Goal: Task Accomplishment & Management: Complete application form

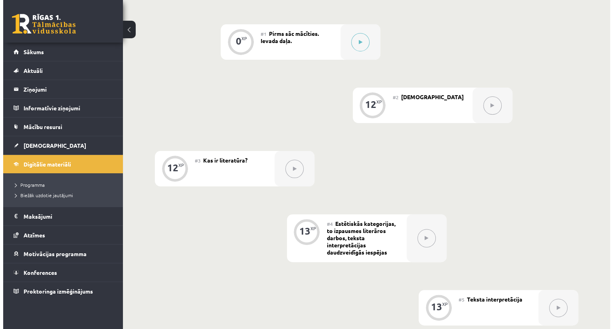
scroll to position [95, 0]
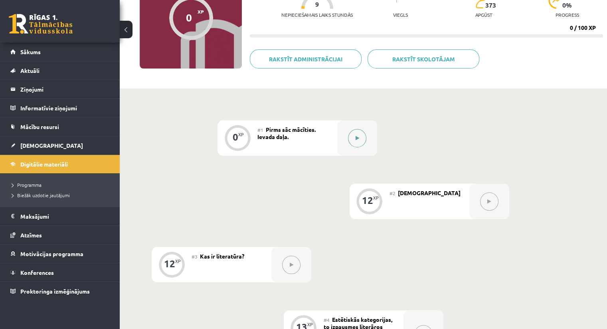
click at [361, 142] on button at bounding box center [357, 138] width 18 height 18
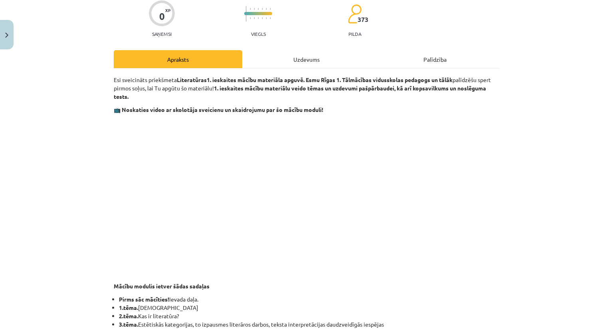
scroll to position [39, 0]
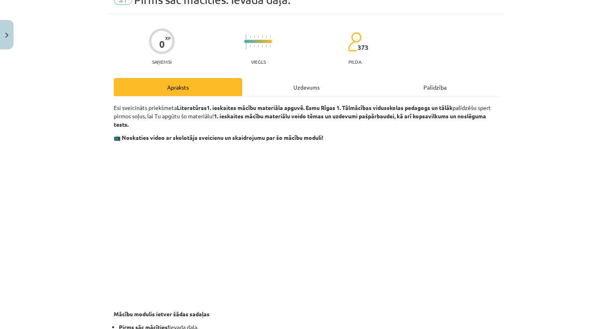
click at [300, 85] on div "Uzdevums" at bounding box center [306, 87] width 128 height 18
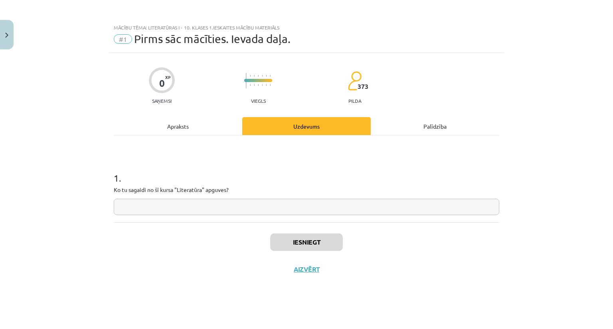
click at [183, 129] on div "Apraksts" at bounding box center [178, 126] width 128 height 18
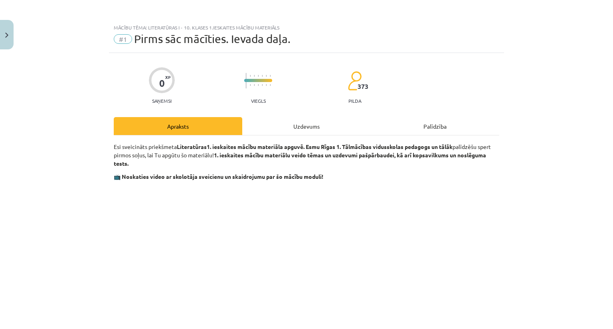
click at [290, 122] on div "Uzdevums" at bounding box center [306, 126] width 128 height 18
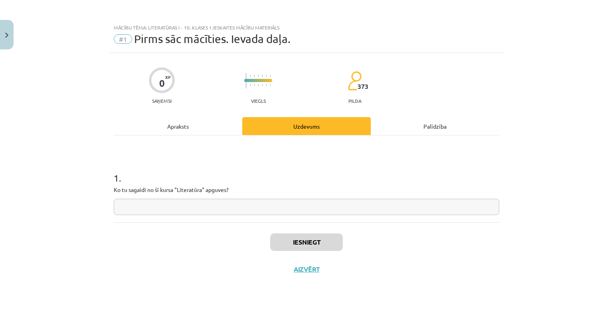
click at [271, 205] on input "text" at bounding box center [306, 207] width 385 height 16
type input "**********"
click at [312, 243] on button "Iesniegt" at bounding box center [306, 243] width 73 height 18
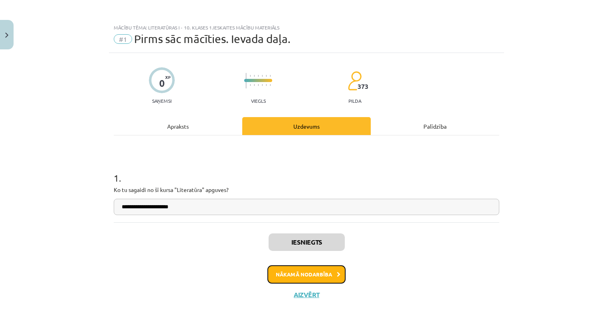
click at [298, 275] on button "Nākamā nodarbība" at bounding box center [306, 275] width 78 height 18
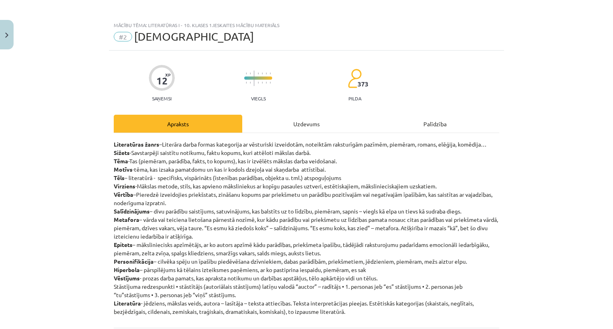
scroll to position [2, 0]
click at [291, 121] on div "Uzdevums" at bounding box center [306, 125] width 128 height 18
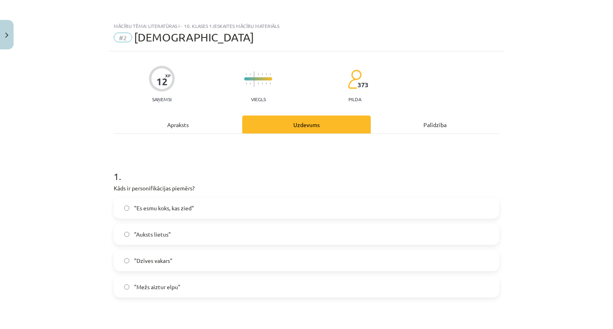
scroll to position [20, 0]
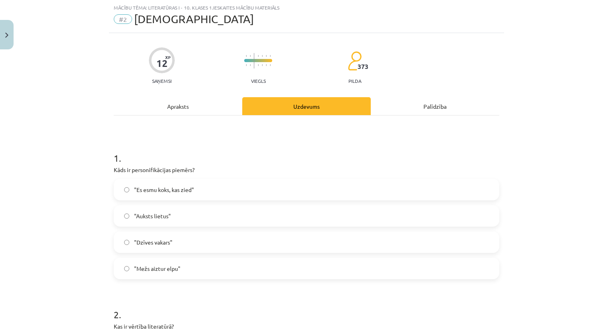
click at [170, 109] on div "Apraksts" at bounding box center [178, 106] width 128 height 18
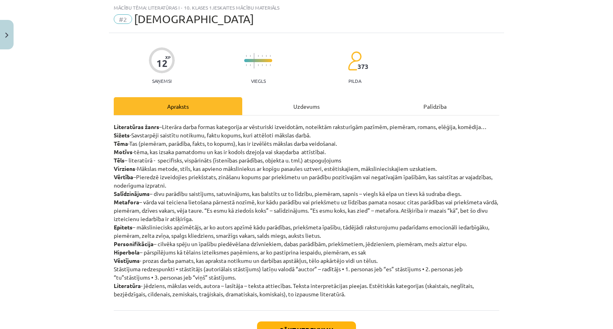
click at [296, 100] on div "Uzdevums" at bounding box center [306, 106] width 128 height 18
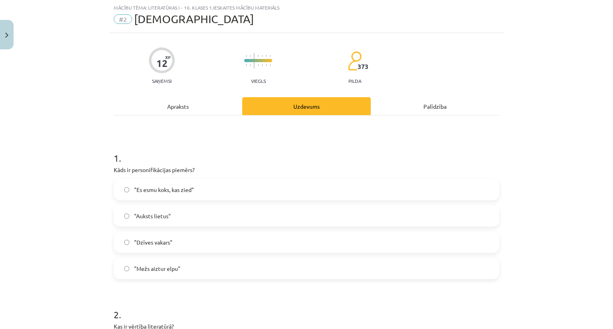
click at [162, 271] on span ""Mežs aiztur elpu"" at bounding box center [157, 269] width 46 height 8
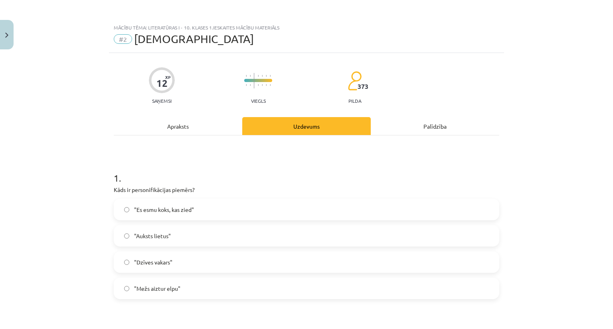
scroll to position [0, 0]
click at [186, 127] on div "Apraksts" at bounding box center [178, 126] width 128 height 18
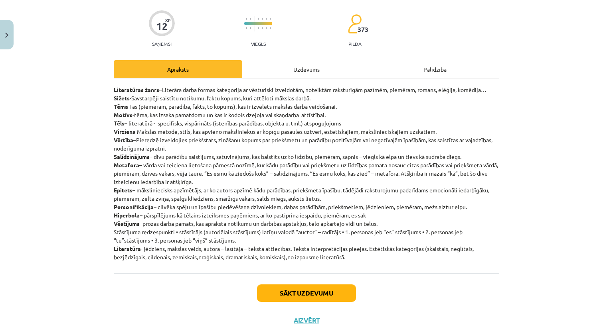
scroll to position [60, 0]
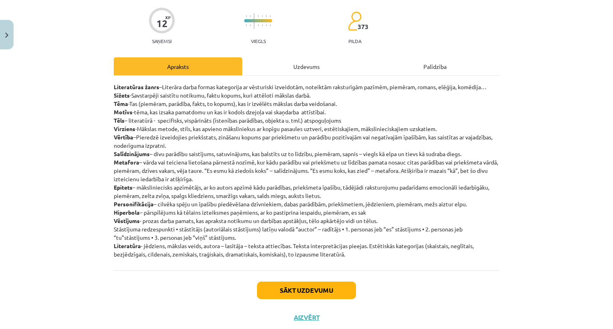
click at [313, 66] on div "Uzdevums" at bounding box center [306, 66] width 128 height 18
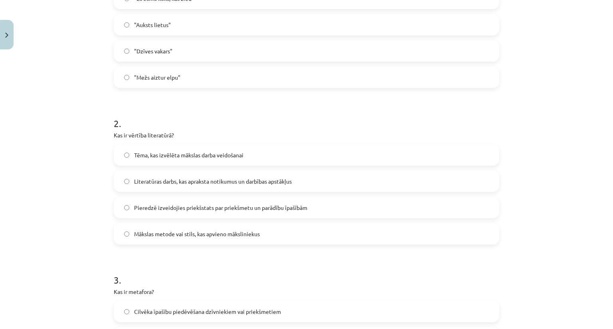
scroll to position [219, 0]
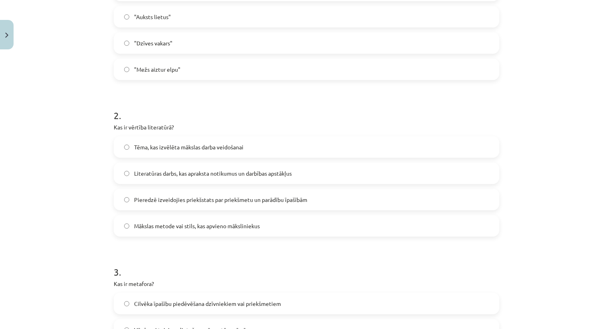
click at [279, 205] on label "Pieredzē izveidojies priekšstats par priekšmetu un parādību īpašībām" at bounding box center [306, 200] width 384 height 20
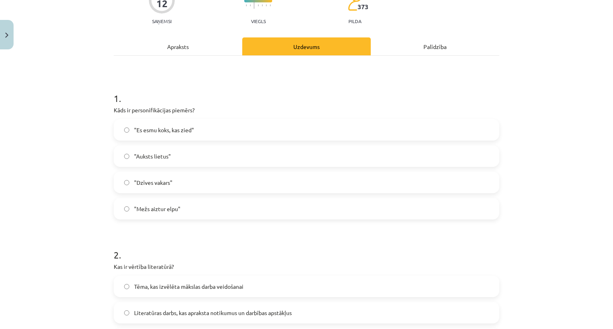
scroll to position [20, 0]
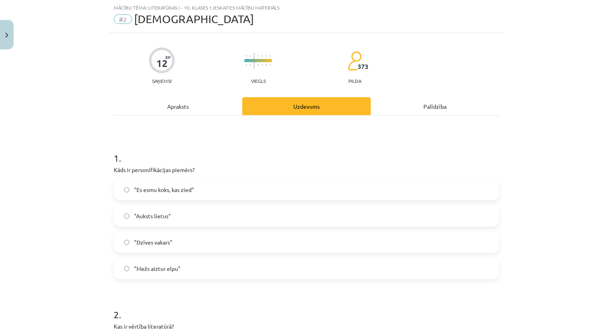
click at [170, 110] on div "Apraksts" at bounding box center [178, 106] width 128 height 18
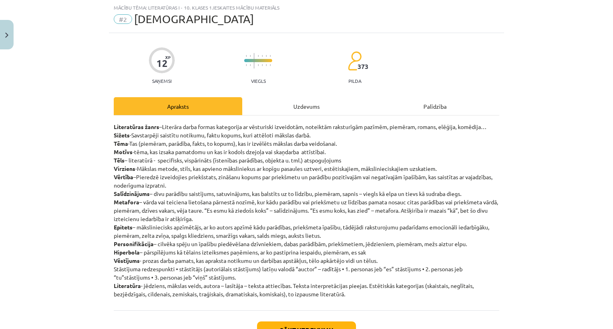
click at [303, 113] on div "Uzdevums" at bounding box center [306, 106] width 128 height 18
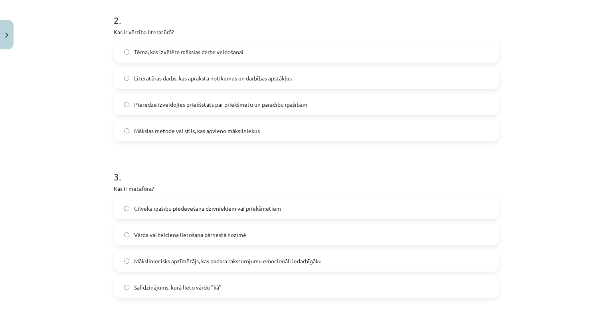
scroll to position [339, 0]
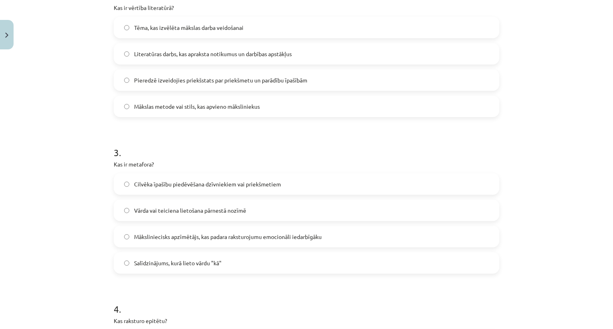
click at [188, 215] on label "Vārda vai teiciena lietošana pārnestā nozīmē" at bounding box center [306, 211] width 384 height 20
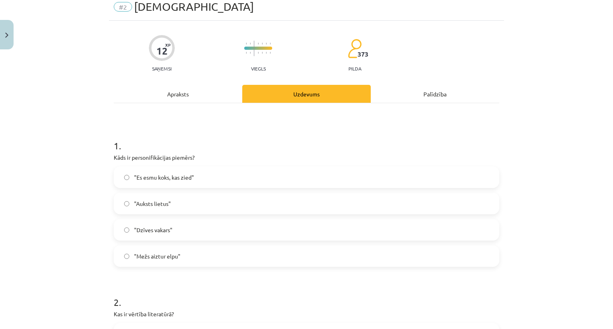
scroll to position [0, 0]
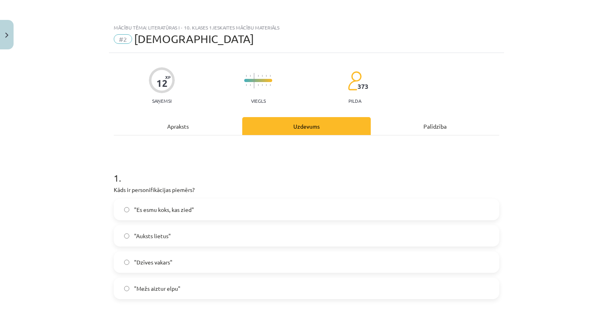
click at [168, 130] on div "Apraksts" at bounding box center [178, 126] width 128 height 18
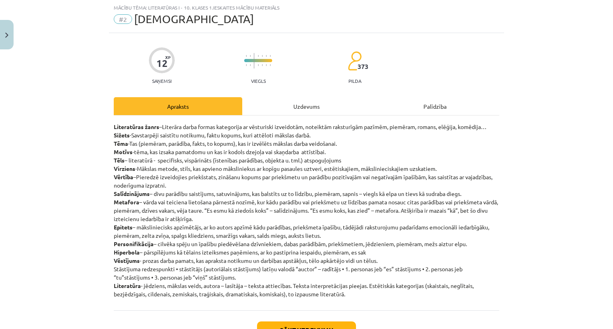
click at [300, 109] on div "Uzdevums" at bounding box center [306, 106] width 128 height 18
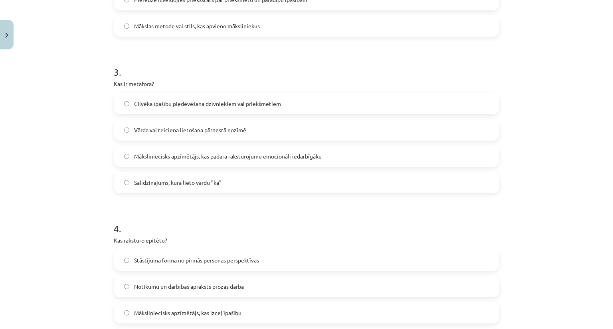
scroll to position [419, 0]
click at [224, 102] on span "Cilvēka īpašību piedēvēšana dzīvniekiem vai priekšmetiem" at bounding box center [207, 105] width 147 height 8
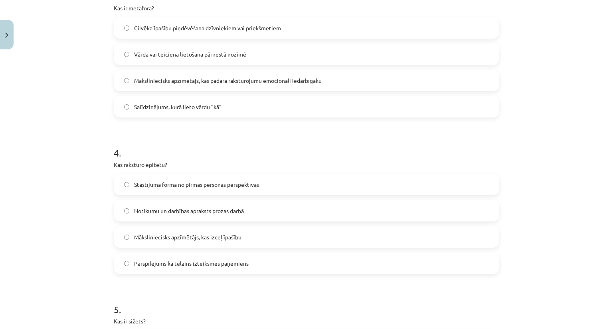
scroll to position [499, 0]
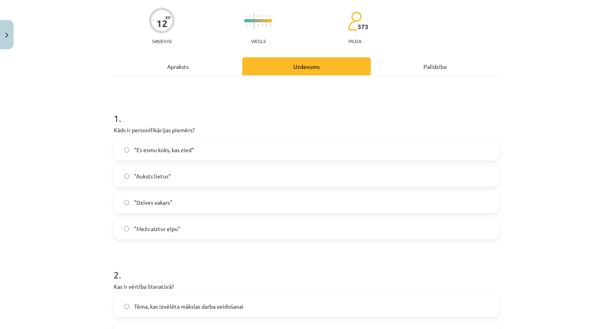
click at [173, 66] on div "Apraksts" at bounding box center [178, 66] width 128 height 18
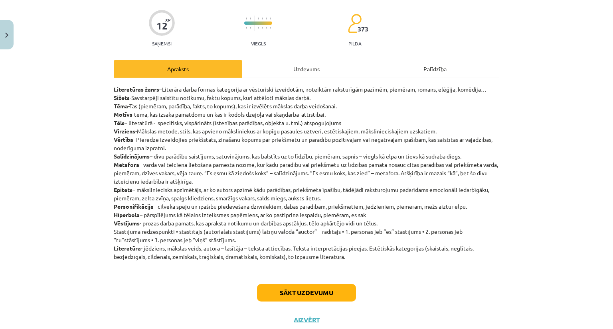
scroll to position [60, 0]
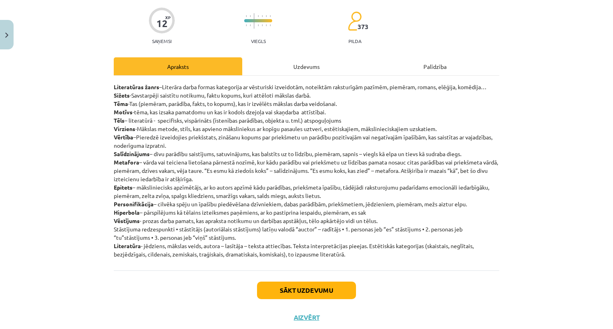
click at [309, 66] on div "Uzdevums" at bounding box center [306, 66] width 128 height 18
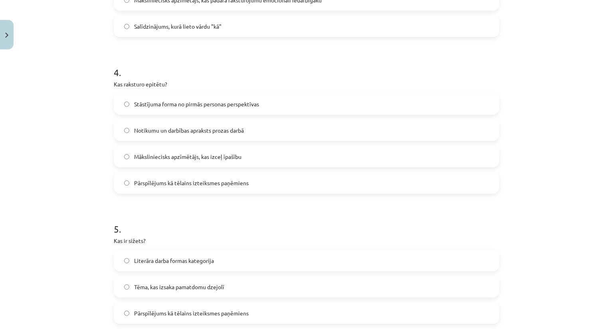
scroll to position [578, 0]
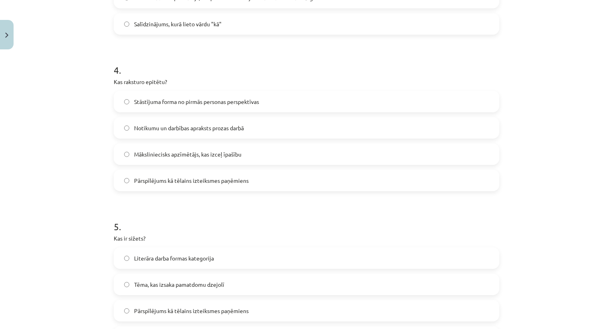
click at [178, 158] on label "Māksliniecisks apzīmētājs, kas izceļ īpašību" at bounding box center [306, 154] width 384 height 20
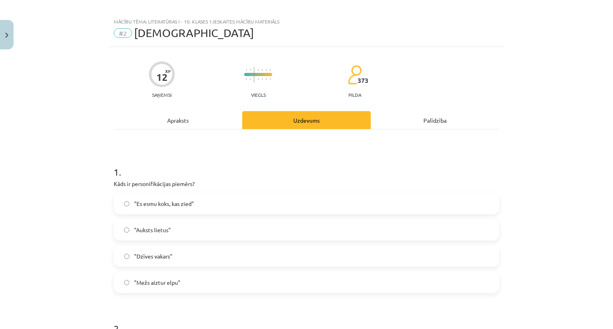
scroll to position [0, 0]
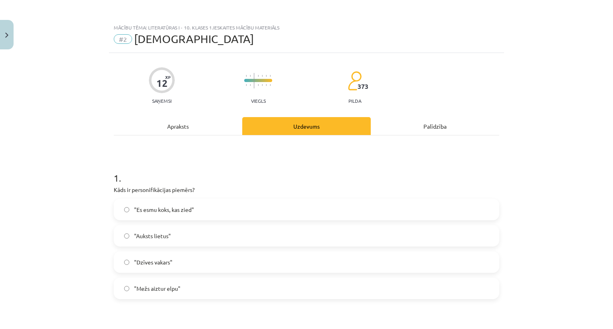
click at [162, 131] on div "Apraksts" at bounding box center [178, 126] width 128 height 18
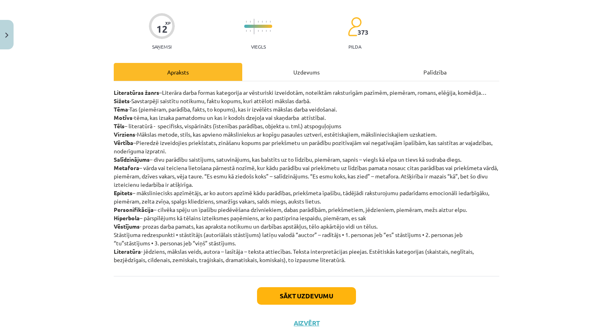
scroll to position [60, 0]
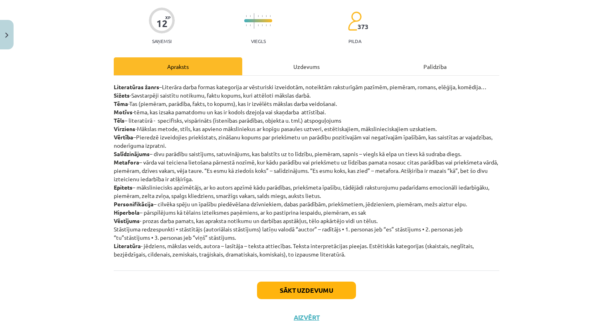
click at [315, 60] on div "Uzdevums" at bounding box center [306, 66] width 128 height 18
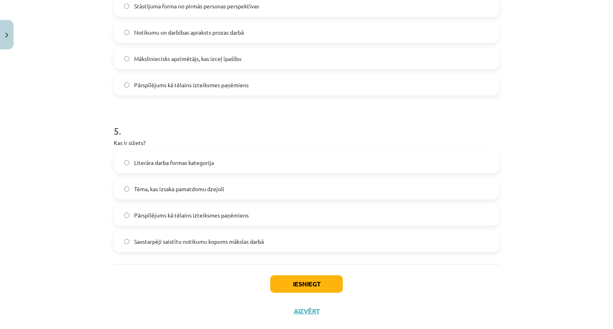
scroll to position [689, 0]
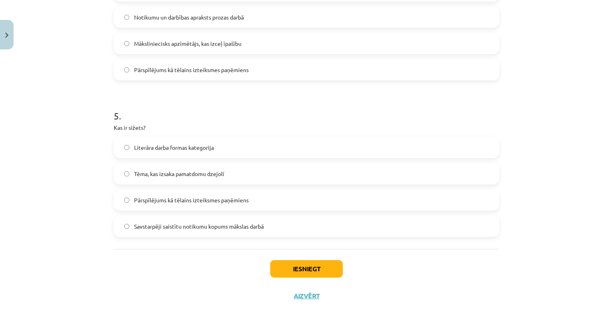
click at [202, 231] on label "Savstarpēji saistītu notikumu kopums mākslas darbā" at bounding box center [306, 227] width 384 height 20
click at [295, 273] on button "Iesniegt" at bounding box center [306, 269] width 73 height 18
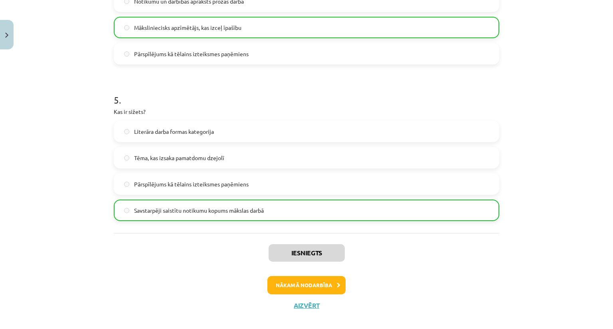
scroll to position [715, 0]
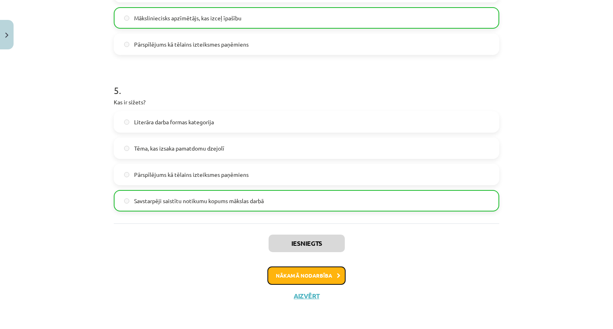
click at [301, 276] on button "Nākamā nodarbība" at bounding box center [306, 276] width 78 height 18
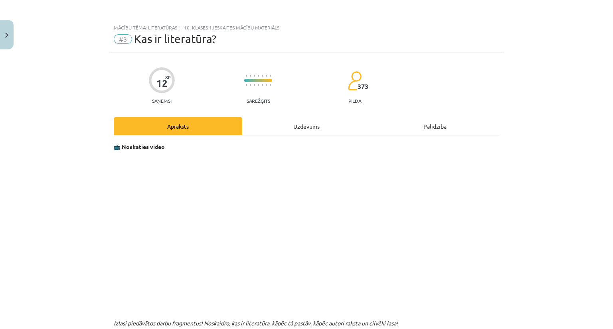
scroll to position [0, 0]
click at [303, 123] on div "Uzdevums" at bounding box center [306, 126] width 128 height 18
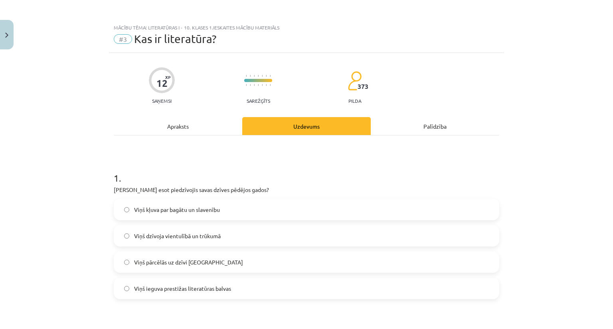
scroll to position [20, 0]
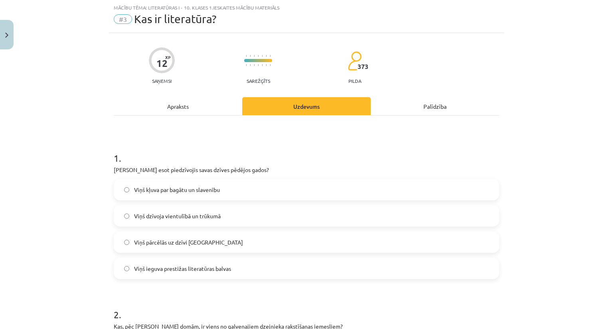
click at [179, 112] on div "Apraksts" at bounding box center [178, 106] width 128 height 18
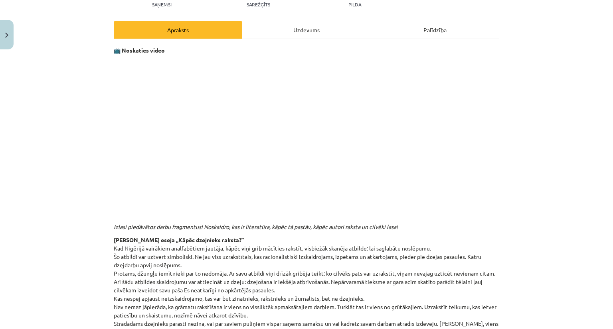
scroll to position [40, 0]
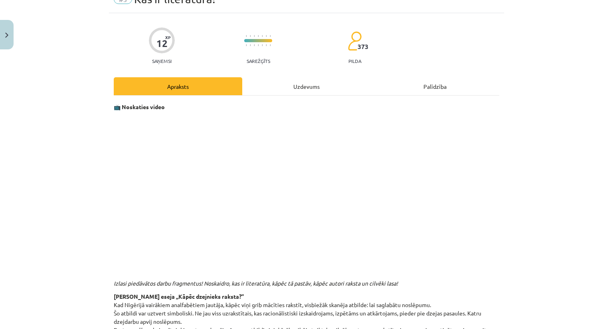
click at [294, 90] on div "Uzdevums" at bounding box center [306, 86] width 128 height 18
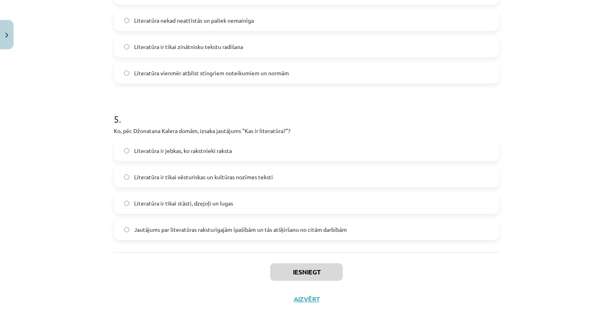
scroll to position [689, 0]
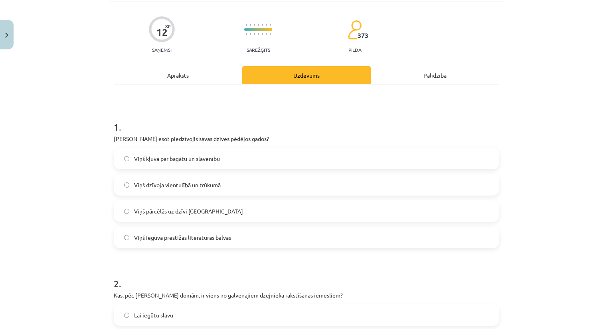
click at [170, 82] on div "Apraksts" at bounding box center [178, 75] width 128 height 18
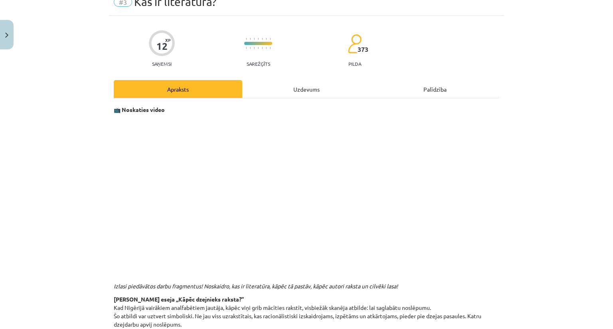
scroll to position [0, 0]
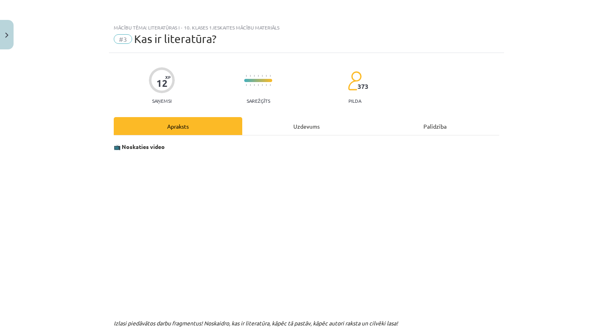
click at [317, 131] on div "Uzdevums" at bounding box center [306, 126] width 128 height 18
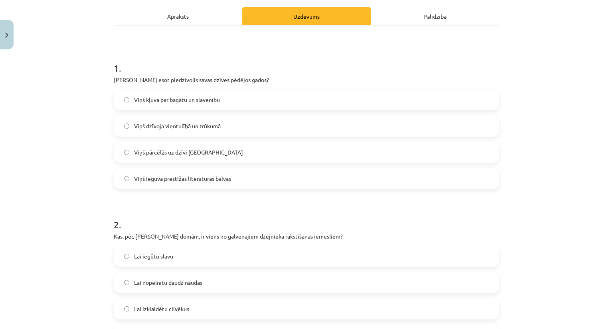
scroll to position [100, 0]
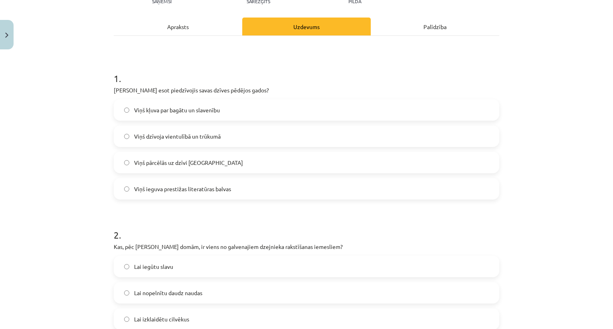
click at [214, 134] on span "Viņš dzīvoja vientulībā un trūkumā" at bounding box center [177, 136] width 87 height 8
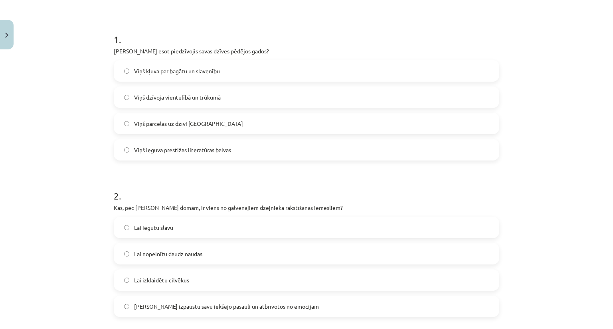
scroll to position [20, 0]
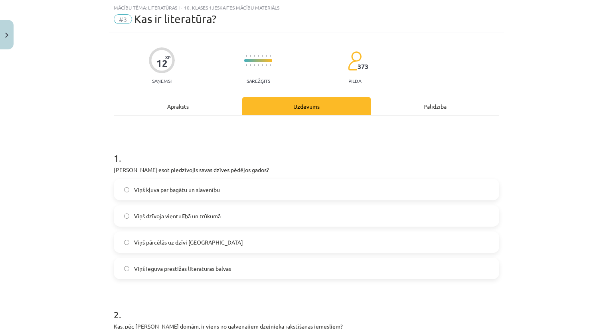
click at [176, 114] on div "Apraksts" at bounding box center [178, 106] width 128 height 18
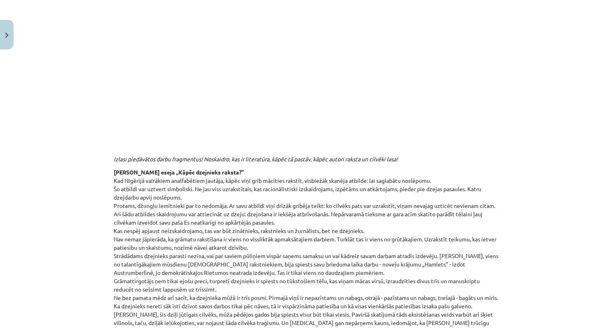
scroll to position [100, 0]
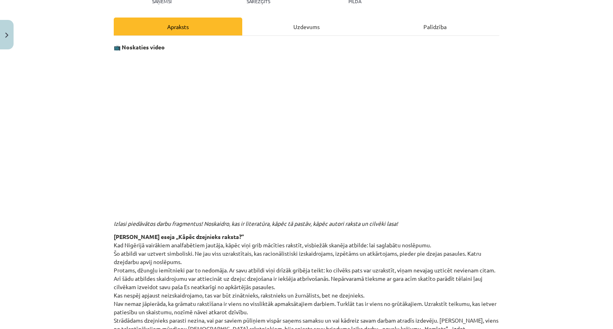
click at [314, 35] on div "Uzdevums" at bounding box center [306, 27] width 128 height 18
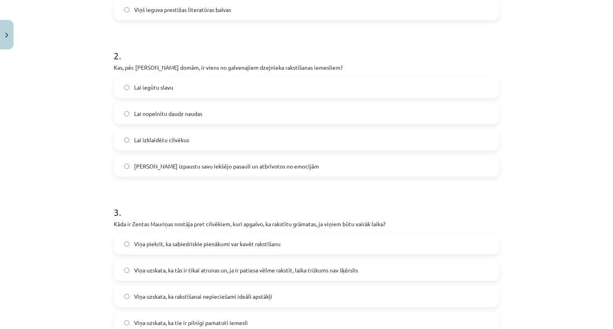
scroll to position [259, 0]
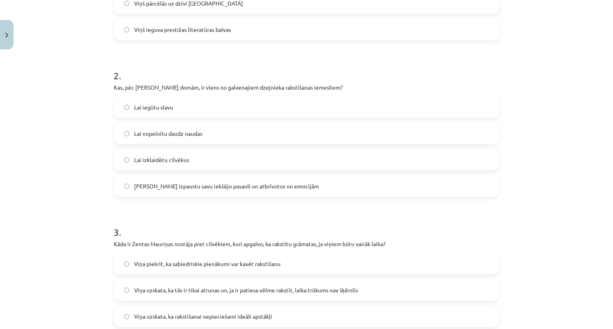
click at [215, 189] on span "[PERSON_NAME] izpaustu savu iekšējo pasauli un atbrīvotos no emocijām" at bounding box center [226, 186] width 185 height 8
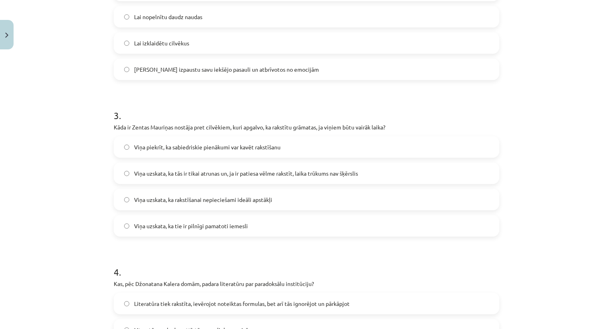
scroll to position [379, 0]
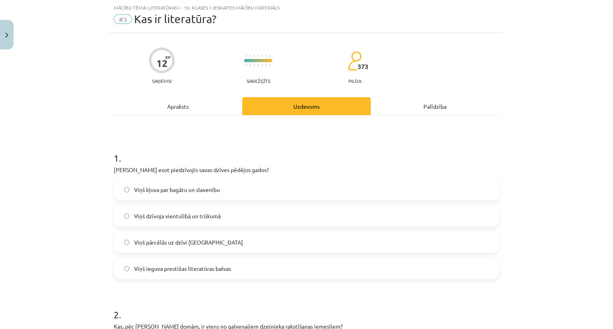
click at [178, 108] on div "Apraksts" at bounding box center [178, 106] width 128 height 18
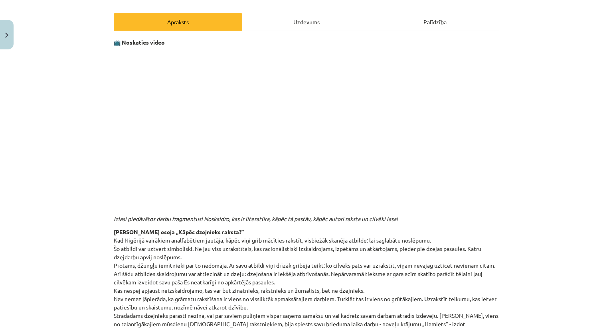
scroll to position [100, 0]
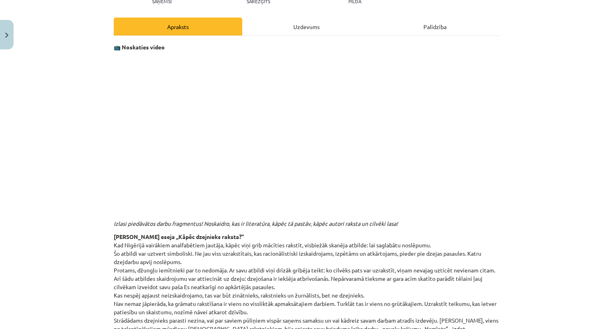
click at [300, 35] on div "Uzdevums" at bounding box center [306, 27] width 128 height 18
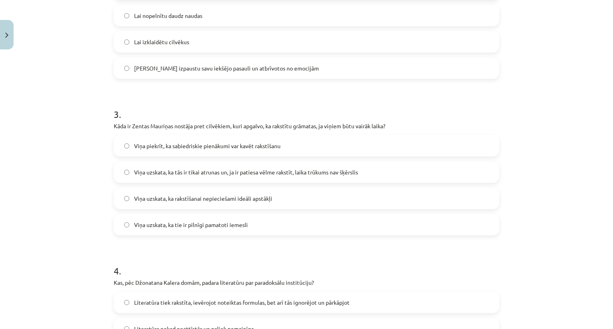
scroll to position [379, 0]
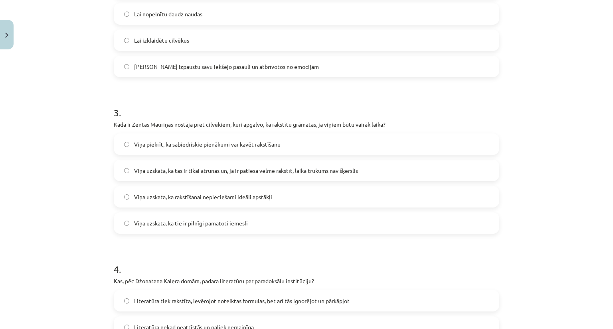
click at [236, 174] on span "Viņa uzskata, ka tās ir tikai atrunas un, ja ir patiesa vēlme rakstīt, laika tr…" at bounding box center [246, 171] width 224 height 8
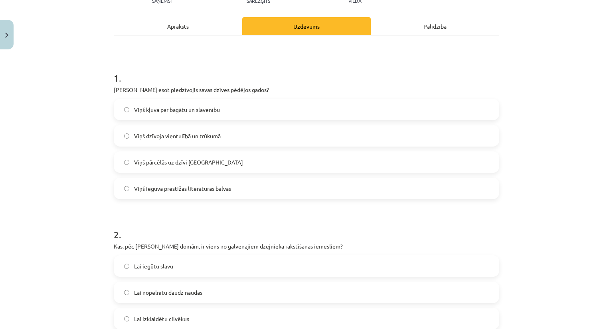
scroll to position [100, 0]
click at [186, 21] on div "Apraksts" at bounding box center [178, 27] width 128 height 18
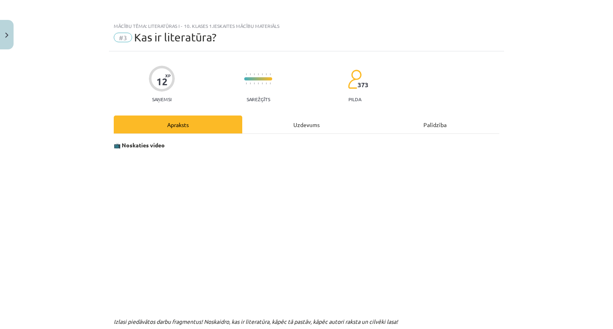
scroll to position [0, 0]
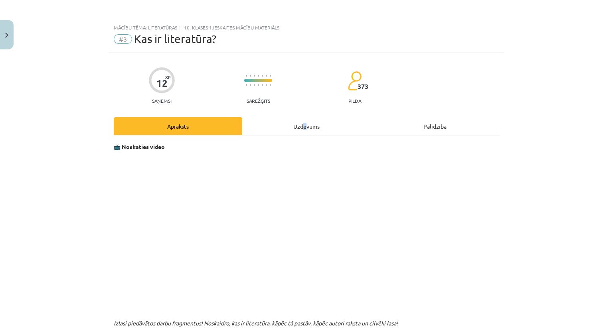
click at [303, 130] on div "Uzdevums" at bounding box center [306, 126] width 128 height 18
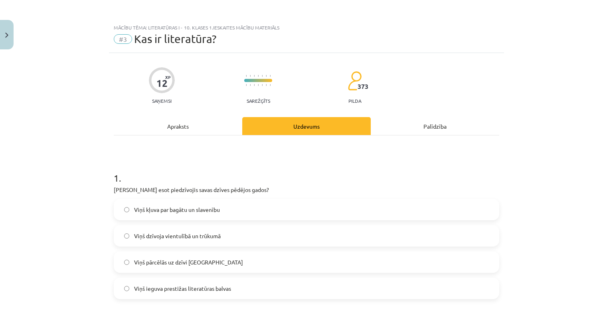
click at [179, 130] on div "Apraksts" at bounding box center [178, 126] width 128 height 18
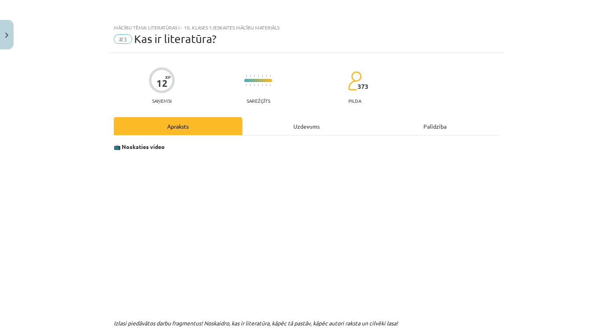
click at [293, 127] on div "Uzdevums" at bounding box center [306, 126] width 128 height 18
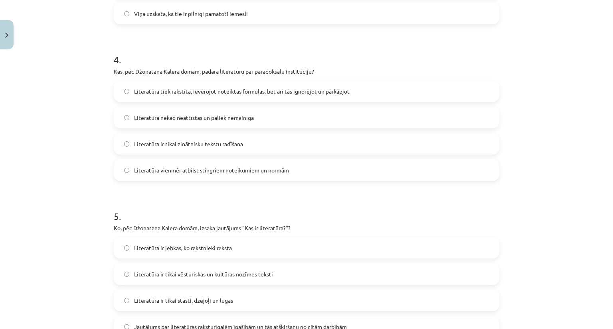
scroll to position [570, 0]
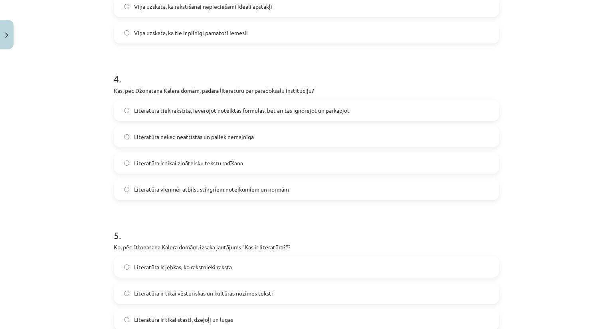
click at [241, 115] on label "Literatūra tiek rakstīta, ievērojot noteiktas formulas, bet arī tās ignorējot u…" at bounding box center [306, 111] width 384 height 20
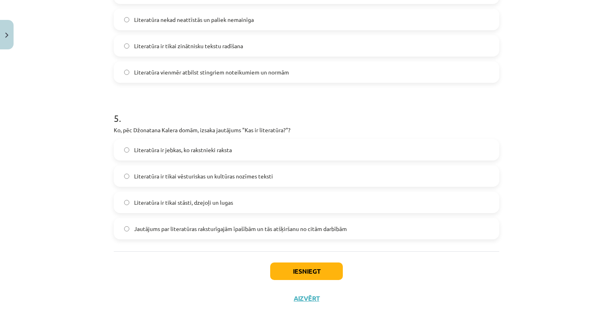
scroll to position [689, 0]
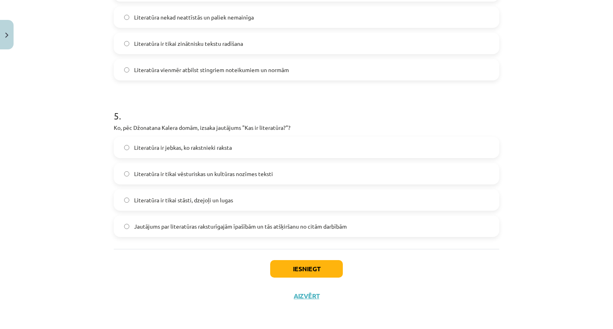
click at [206, 230] on label "Jautājums par literatūras raksturīgajām īpašībām un tās atšķiršanu no citām dar…" at bounding box center [306, 227] width 384 height 20
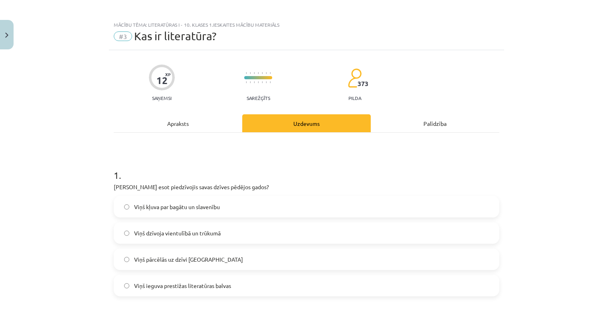
scroll to position [0, 0]
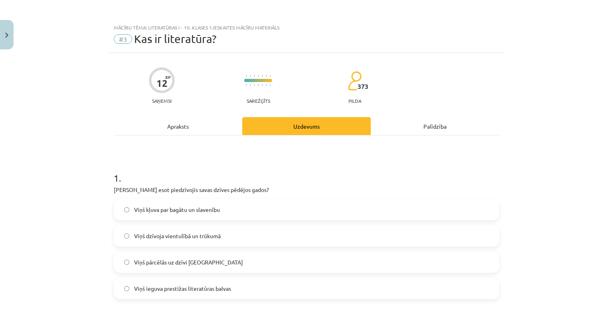
click at [197, 132] on div "Apraksts" at bounding box center [178, 126] width 128 height 18
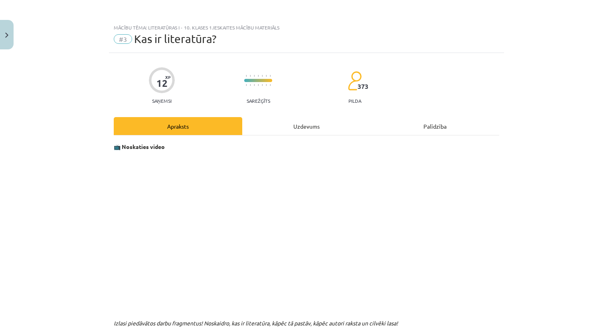
click at [304, 122] on div "Uzdevums" at bounding box center [306, 126] width 128 height 18
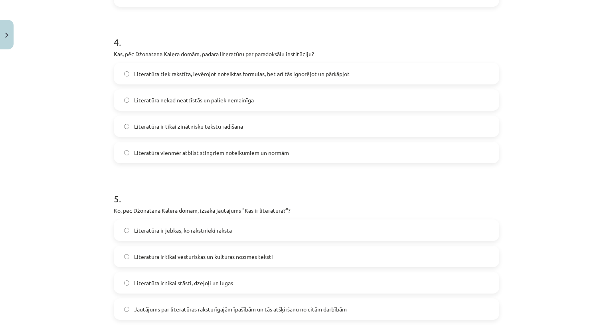
scroll to position [658, 0]
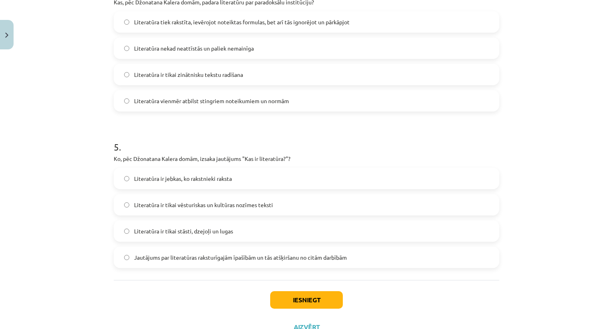
click at [200, 182] on span "Literatūra ir jebkas, ko rakstnieki raksta" at bounding box center [183, 179] width 98 height 8
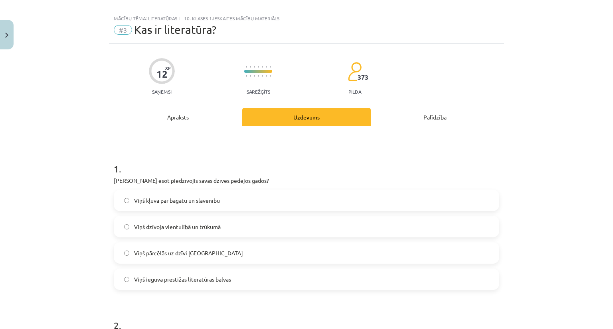
scroll to position [0, 0]
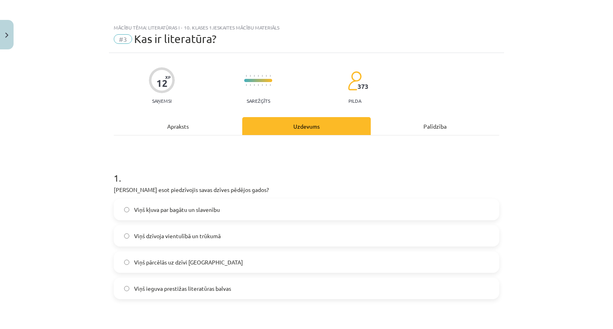
click at [177, 125] on div "Apraksts" at bounding box center [178, 126] width 128 height 18
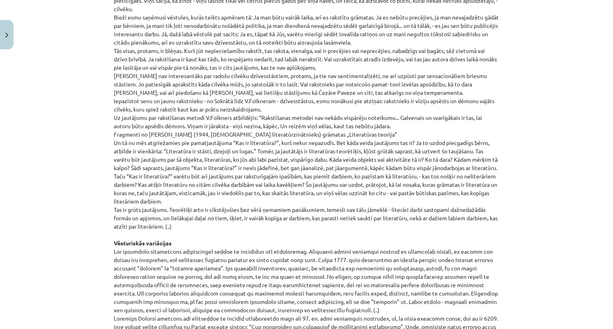
scroll to position [578, 0]
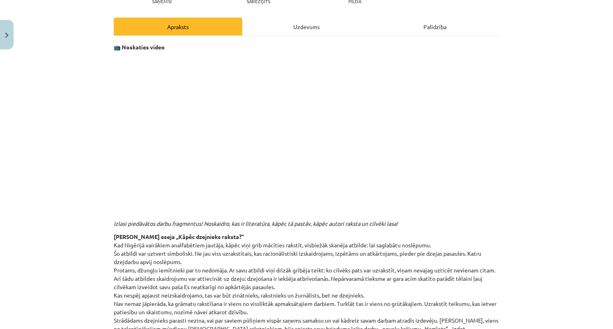
click at [305, 19] on div "Uzdevums" at bounding box center [306, 27] width 128 height 18
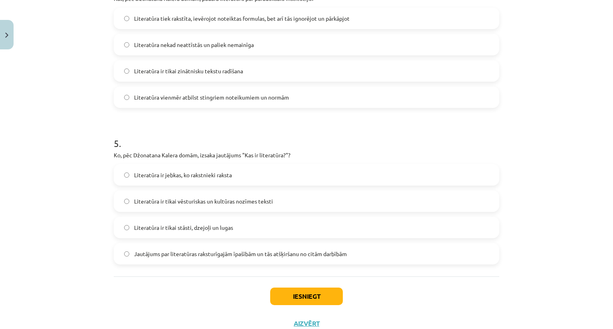
scroll to position [689, 0]
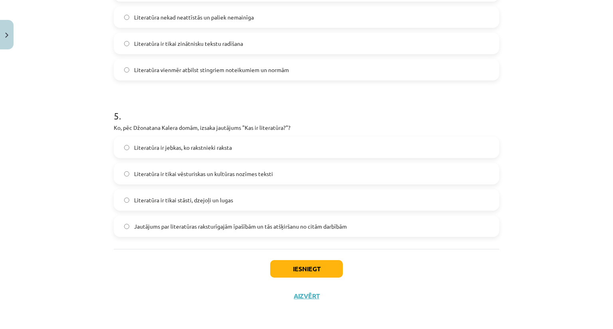
click at [176, 203] on span "Literatūra ir tikai stāsti, dzejoļi un lugas" at bounding box center [183, 200] width 99 height 8
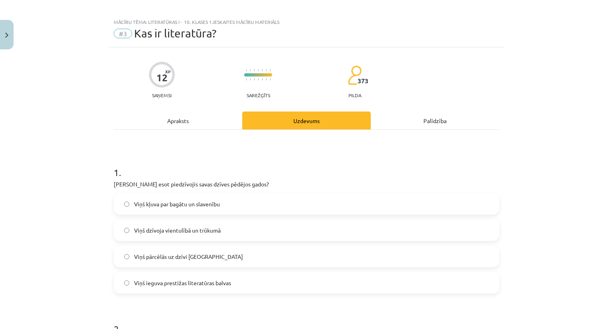
scroll to position [0, 0]
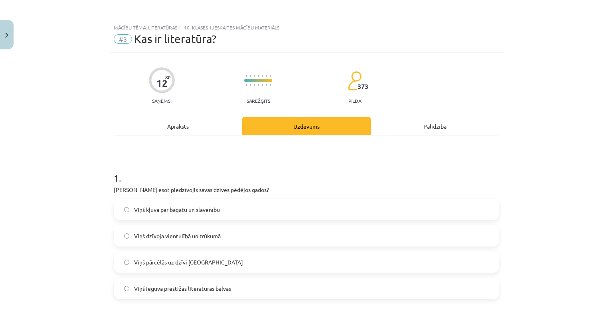
click at [155, 123] on div "Apraksts" at bounding box center [178, 126] width 128 height 18
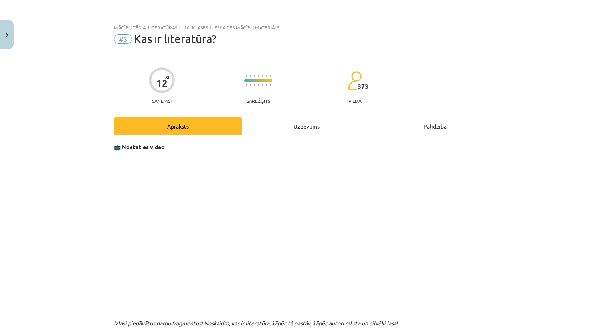
click at [295, 126] on div "Uzdevums" at bounding box center [306, 126] width 128 height 18
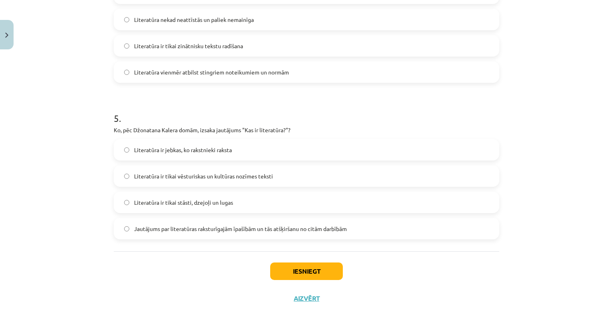
scroll to position [689, 0]
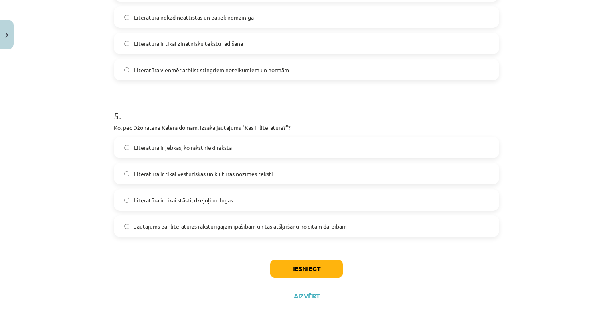
click at [258, 223] on span "Jautājums par literatūras raksturīgajām īpašībām un tās atšķiršanu no citām dar…" at bounding box center [240, 227] width 213 height 8
click at [294, 266] on button "Iesniegt" at bounding box center [306, 269] width 73 height 18
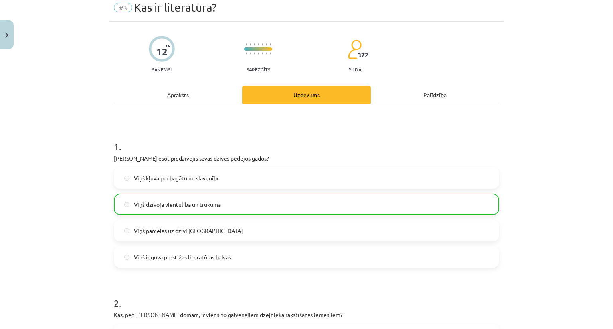
scroll to position [0, 0]
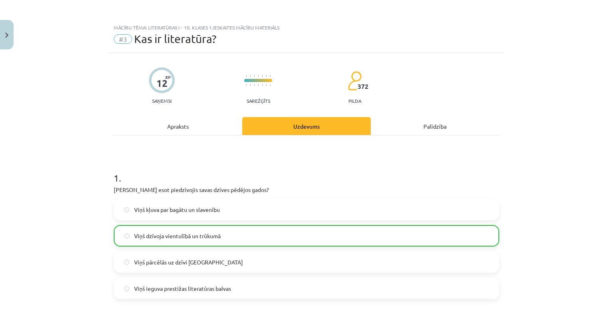
click at [174, 126] on div "Apraksts" at bounding box center [178, 126] width 128 height 18
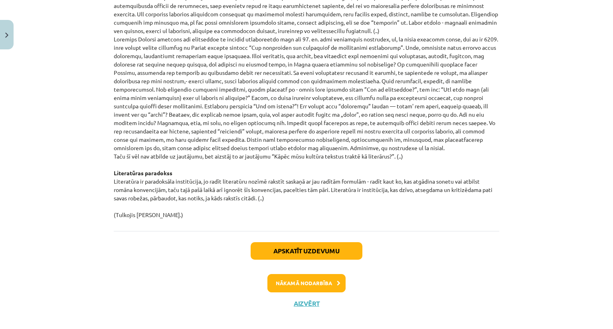
scroll to position [833, 0]
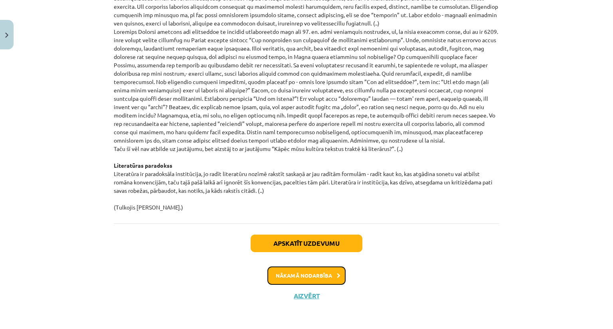
click at [301, 273] on button "Nākamā nodarbība" at bounding box center [306, 276] width 78 height 18
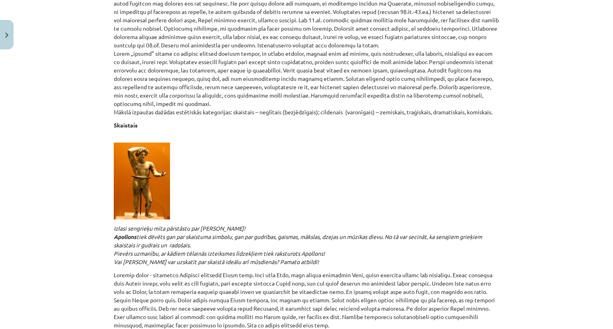
scroll to position [379, 0]
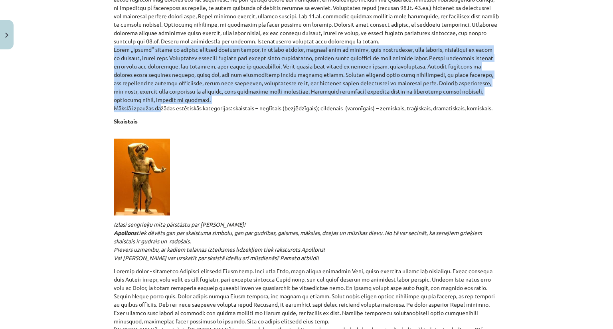
drag, startPoint x: 495, startPoint y: 101, endPoint x: 156, endPoint y: 106, distance: 338.6
click at [156, 106] on p "Estētika ir filozofijas nozare, kas aplūko jautājumus par skaisto, par mākslu u…" at bounding box center [306, 32] width 385 height 159
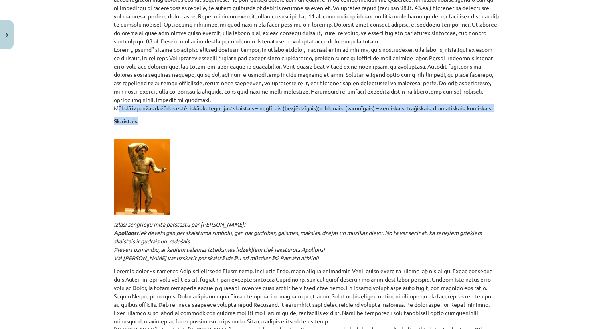
drag, startPoint x: 110, startPoint y: 108, endPoint x: 519, endPoint y: 113, distance: 409.2
click at [519, 113] on div "Mācību tēma: Literatūras i - 10. klases 1.ieskaites mācību materiāls #4 Estētis…" at bounding box center [306, 164] width 613 height 329
click at [520, 112] on div "Mācību tēma: Literatūras i - 10. klases 1.ieskaites mācību materiāls #4 Estētis…" at bounding box center [306, 164] width 613 height 329
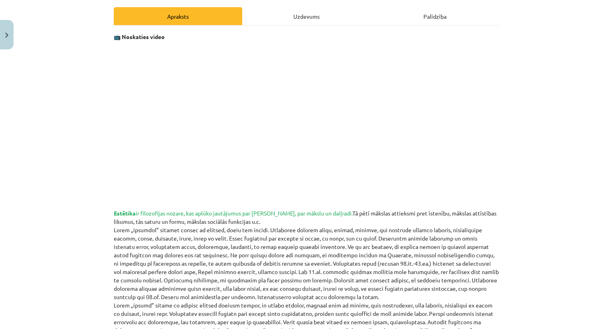
scroll to position [60, 0]
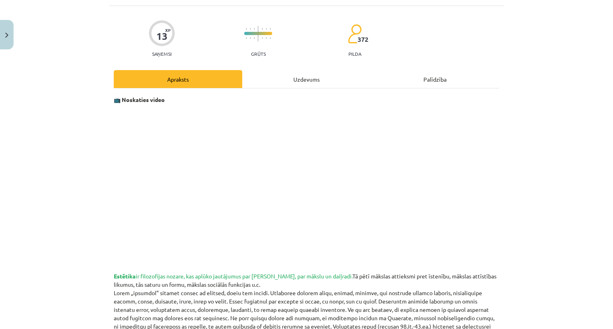
click at [298, 81] on div "Uzdevums" at bounding box center [306, 79] width 128 height 18
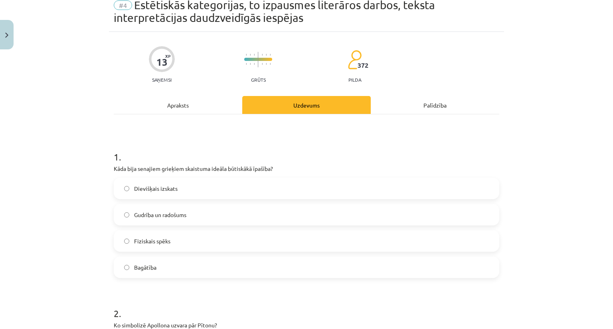
scroll to position [20, 0]
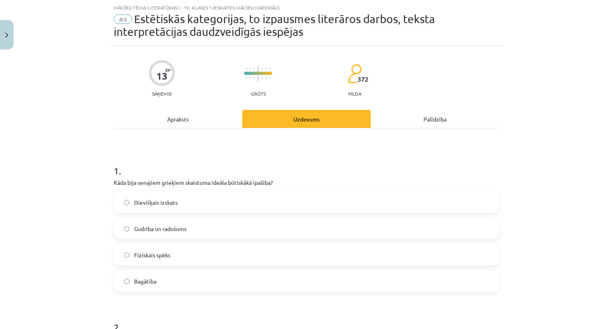
click at [171, 117] on div "Apraksts" at bounding box center [178, 119] width 128 height 18
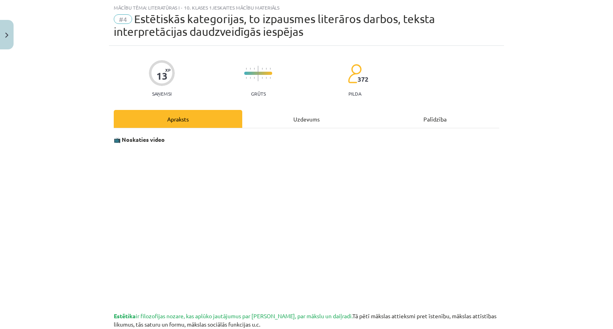
click at [304, 125] on div "Uzdevums" at bounding box center [306, 119] width 128 height 18
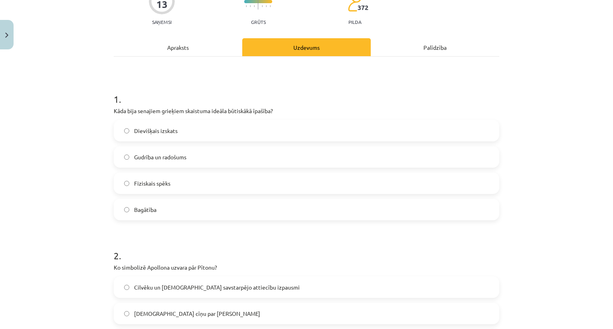
scroll to position [100, 0]
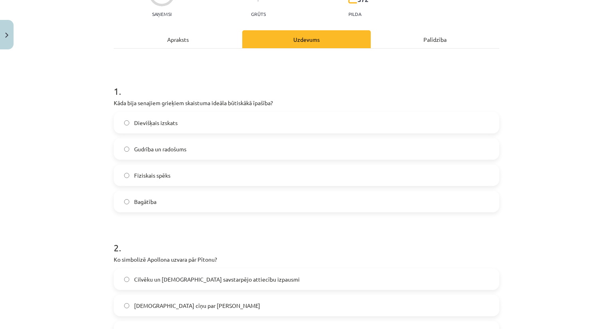
click at [176, 43] on div "Apraksts" at bounding box center [178, 39] width 128 height 18
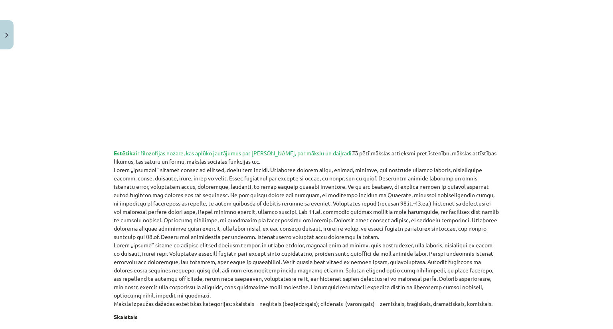
scroll to position [0, 0]
